Goal: Information Seeking & Learning: Compare options

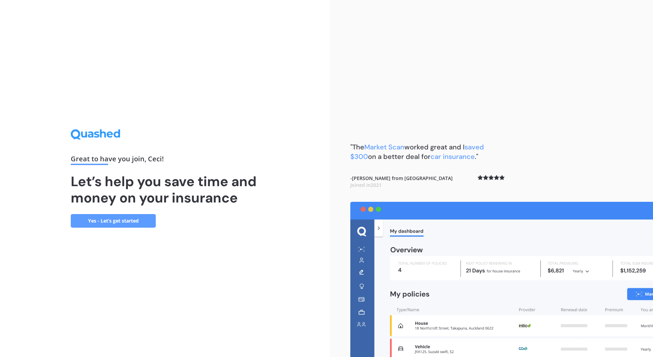
click at [132, 222] on link "Yes - Let’s get started" at bounding box center [113, 221] width 85 height 14
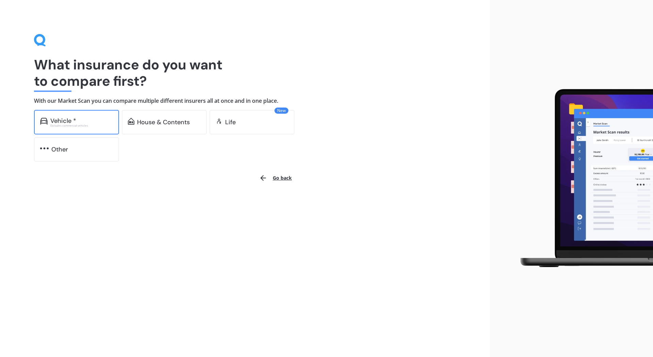
click at [95, 116] on div "Vehicle * Excludes commercial vehicles" at bounding box center [76, 122] width 85 height 25
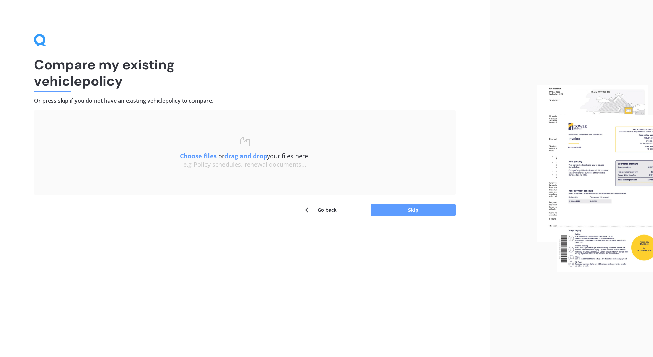
click at [243, 156] on b "drag and drop" at bounding box center [246, 156] width 43 height 8
click at [198, 159] on u "Choose files" at bounding box center [198, 156] width 37 height 8
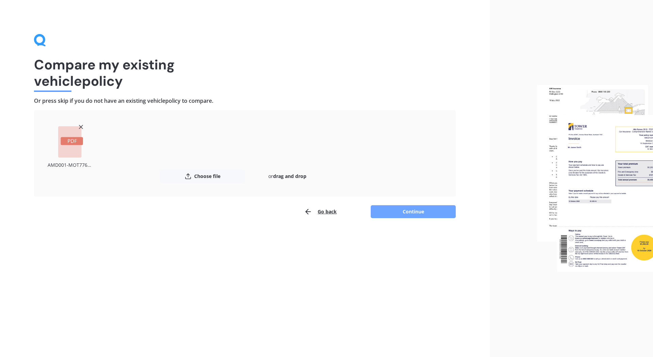
click at [416, 210] on button "Continue" at bounding box center [413, 211] width 85 height 13
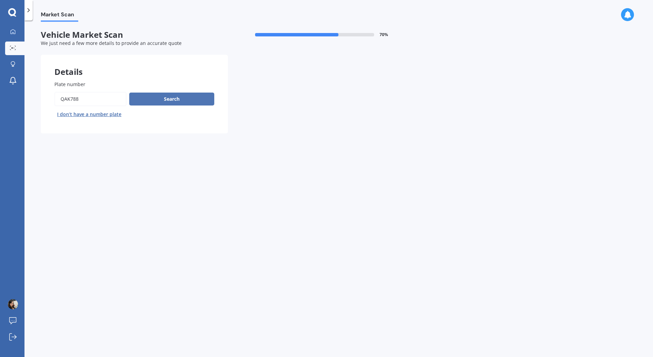
click at [170, 100] on button "Search" at bounding box center [171, 99] width 85 height 13
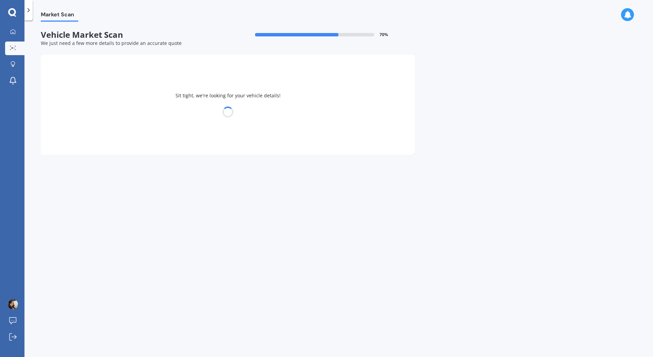
select select "NISSAN"
select select "NOTE"
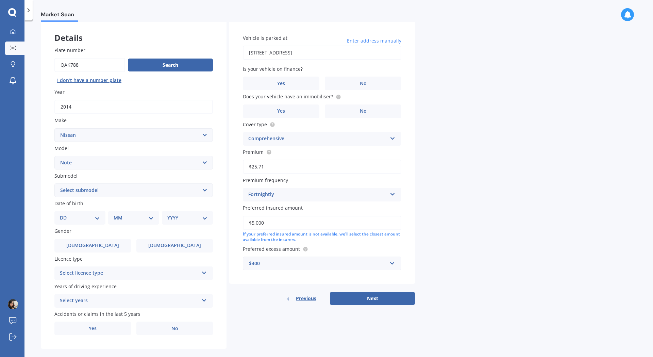
scroll to position [44, 0]
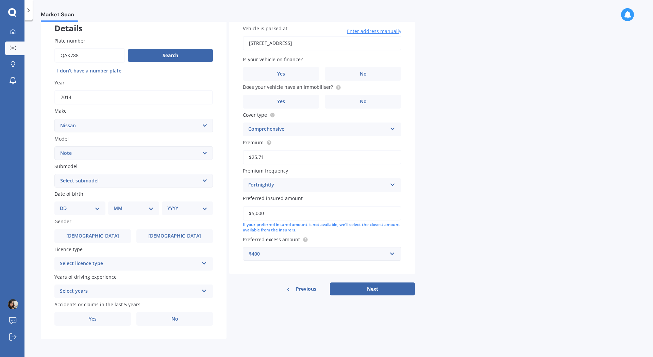
click at [206, 178] on select "Select submodel (All) E-Power Hatchback Non Turbo Station Wagon turbo" at bounding box center [133, 181] width 159 height 14
select select "HATCHBACK NON TURBO"
click at [54, 174] on select "Select submodel (All) E-Power Hatchback Non Turbo Station Wagon turbo" at bounding box center [133, 181] width 159 height 14
click at [105, 211] on div "DD 01 02 03 04 05 06 07 08 09 10 11 12 13 14 15 16 17 18 19 20 21 22 23 24 25 2…" at bounding box center [79, 208] width 51 height 14
click at [98, 211] on select "DD 01 02 03 04 05 06 07 08 09 10 11 12 13 14 15 16 17 18 19 20 21 22 23 24 25 2…" at bounding box center [80, 208] width 40 height 7
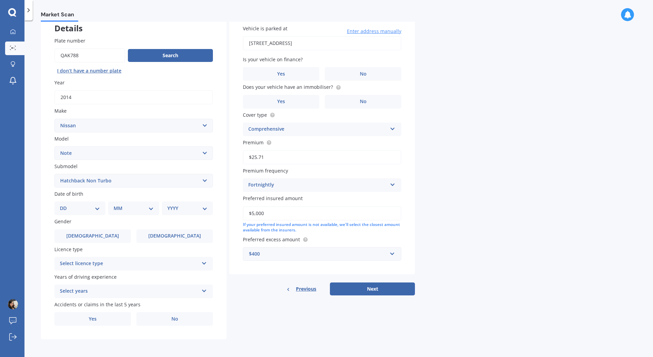
select select "22"
click at [65, 205] on select "DD 01 02 03 04 05 06 07 08 09 10 11 12 13 14 15 16 17 18 19 20 21 22 23 24 25 2…" at bounding box center [80, 208] width 40 height 7
click at [133, 205] on select "MM 01 02 03 04 05 06 07 08 09 10 11 12" at bounding box center [134, 208] width 37 height 7
select select "11"
click at [116, 205] on select "MM 01 02 03 04 05 06 07 08 09 10 11 12" at bounding box center [134, 208] width 37 height 7
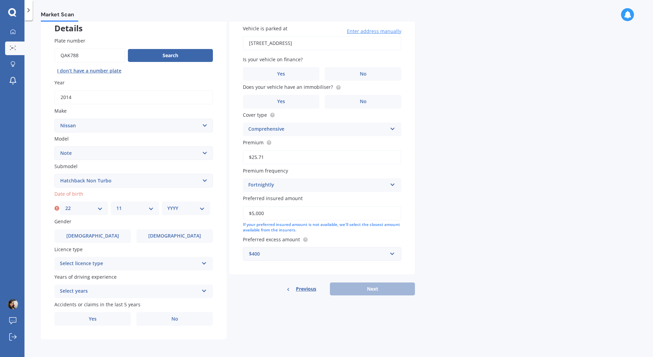
click at [191, 209] on select "YYYY 2025 2024 2023 2022 2021 2020 2019 2018 2017 2016 2015 2014 2013 2012 2011…" at bounding box center [185, 208] width 37 height 7
select select "1987"
click at [167, 205] on select "YYYY 2025 2024 2023 2022 2021 2020 2019 2018 2017 2016 2015 2014 2013 2012 2011…" at bounding box center [185, 208] width 37 height 7
click at [175, 238] on span "[DEMOGRAPHIC_DATA]" at bounding box center [175, 236] width 54 height 6
click at [0, 0] on input "[DEMOGRAPHIC_DATA]" at bounding box center [0, 0] width 0 height 0
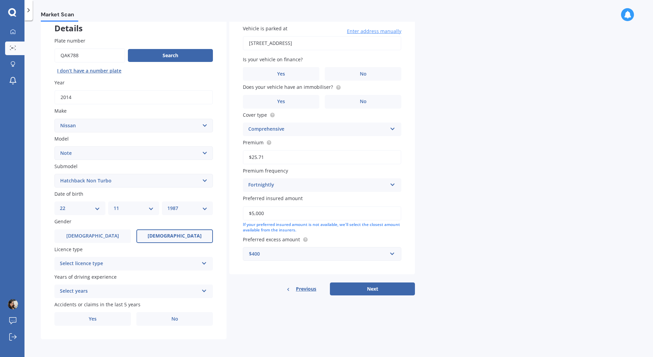
click at [155, 264] on div "Select licence type" at bounding box center [129, 264] width 139 height 8
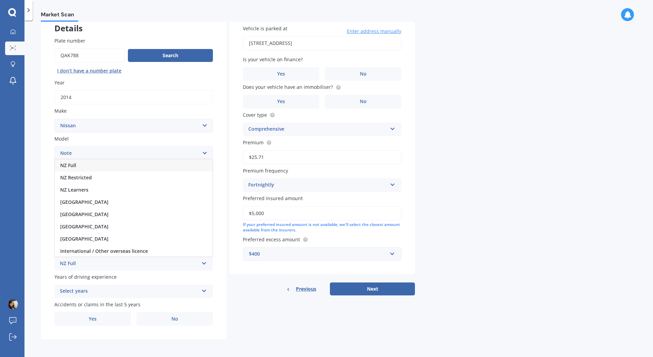
click at [85, 166] on div "NZ Full" at bounding box center [134, 165] width 158 height 12
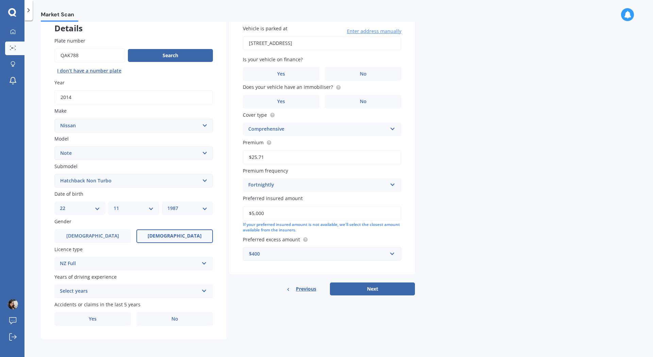
click at [83, 290] on div "Select years" at bounding box center [129, 291] width 139 height 8
click at [85, 228] on span "5 or more years" at bounding box center [78, 229] width 37 height 6
click at [38, 271] on div "Market Scan Vehicle Market Scan 70 % We just need a few more details to provide…" at bounding box center [339, 190] width 629 height 337
click at [191, 318] on label "No" at bounding box center [174, 319] width 77 height 14
click at [0, 0] on input "No" at bounding box center [0, 0] width 0 height 0
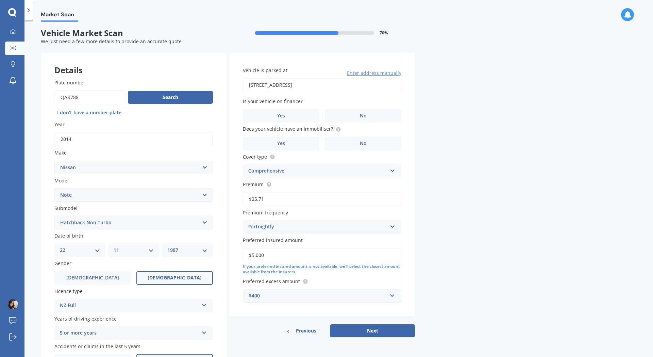
scroll to position [0, 0]
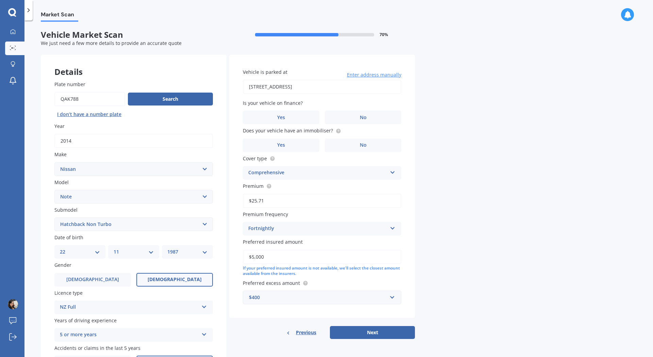
click at [289, 89] on input "[STREET_ADDRESS]" at bounding box center [322, 87] width 159 height 14
click at [308, 85] on input "[STREET_ADDRESS]" at bounding box center [322, 87] width 159 height 14
drag, startPoint x: 384, startPoint y: 86, endPoint x: 210, endPoint y: 91, distance: 174.3
click at [212, 92] on div "Details Plate number Search I don’t have a number plate Year [DATE] Make Select…" at bounding box center [228, 219] width 374 height 328
type input "[STREET_ADDRESS]"
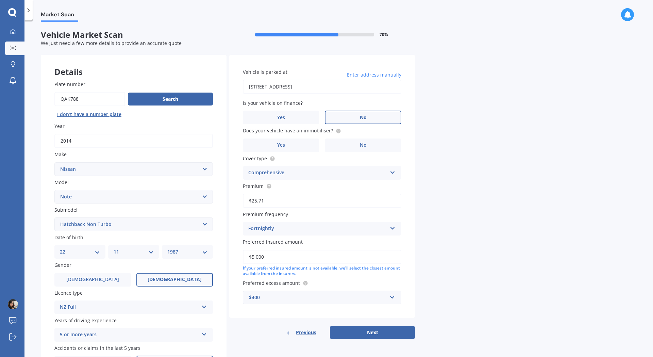
click at [362, 113] on label "No" at bounding box center [363, 118] width 77 height 14
click at [0, 0] on input "No" at bounding box center [0, 0] width 0 height 0
click at [369, 145] on label "No" at bounding box center [363, 146] width 77 height 14
click at [0, 0] on input "No" at bounding box center [0, 0] width 0 height 0
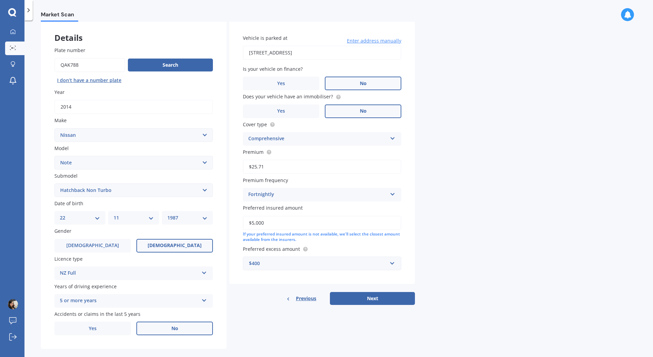
click at [293, 194] on div "Fortnightly" at bounding box center [317, 195] width 139 height 8
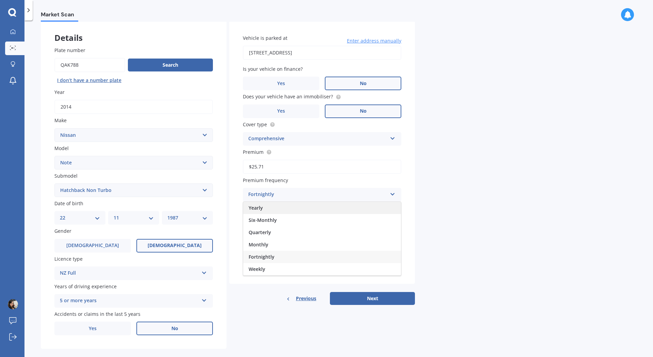
click at [281, 207] on div "Yearly" at bounding box center [322, 208] width 158 height 12
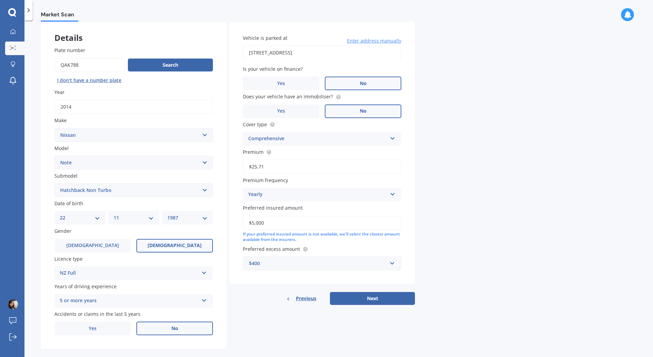
click at [281, 166] on input "$25.71" at bounding box center [322, 167] width 159 height 14
click at [290, 153] on label "Premium" at bounding box center [321, 151] width 156 height 7
click at [290, 160] on input "$25.71" at bounding box center [322, 167] width 159 height 14
click at [329, 197] on div "Yearly" at bounding box center [317, 195] width 139 height 8
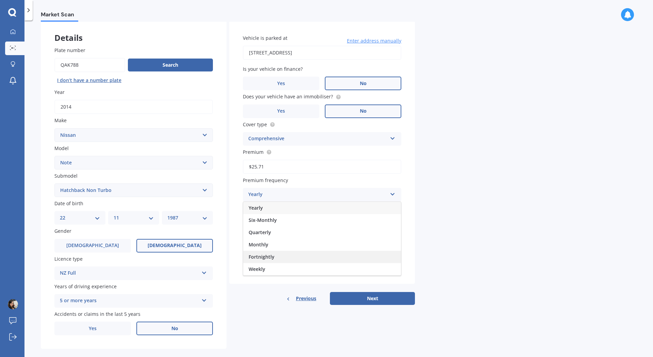
click at [297, 257] on div "Fortnightly" at bounding box center [322, 257] width 158 height 12
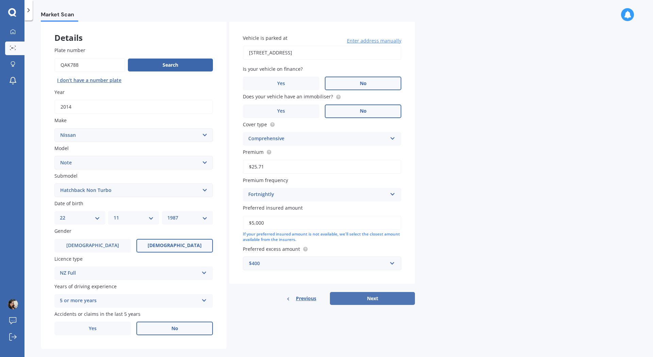
click at [364, 295] on button "Next" at bounding box center [372, 298] width 85 height 13
select select "22"
select select "11"
select select "1987"
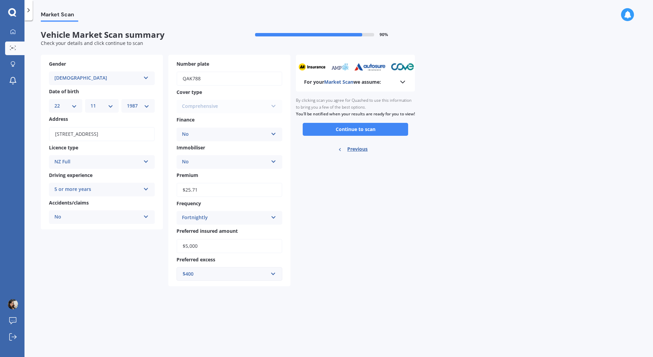
scroll to position [0, 0]
click at [357, 135] on button "Continue to scan" at bounding box center [355, 129] width 105 height 13
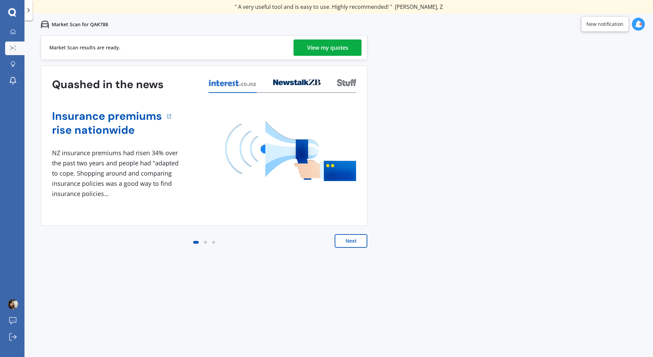
click at [309, 44] on div "View my quotes" at bounding box center [327, 47] width 41 height 16
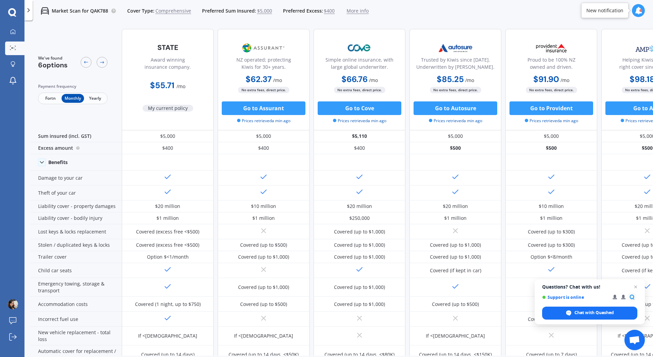
click at [46, 100] on span "Fortn" at bounding box center [50, 98] width 22 height 9
